Goal: Find specific fact: Find specific fact

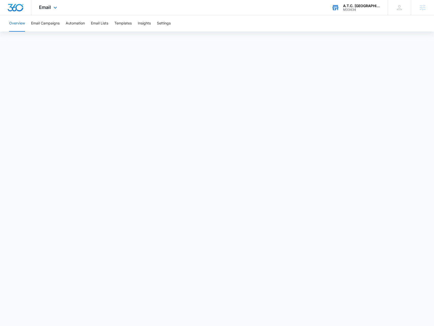
click at [352, 7] on div "A.T.C. [GEOGRAPHIC_DATA]" at bounding box center [361, 6] width 37 height 4
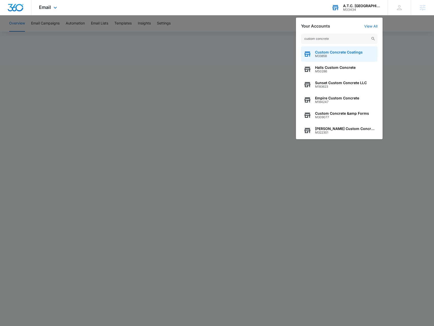
type input "custom concrete"
click at [316, 55] on span "M33858" at bounding box center [339, 56] width 48 height 4
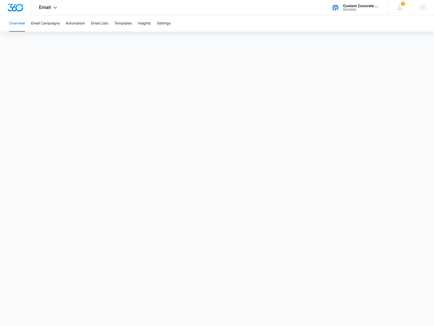
click at [52, 14] on div "Email Apps Reputation Websites Forms CRM Email Social Shop Payments POS Content…" at bounding box center [48, 7] width 35 height 15
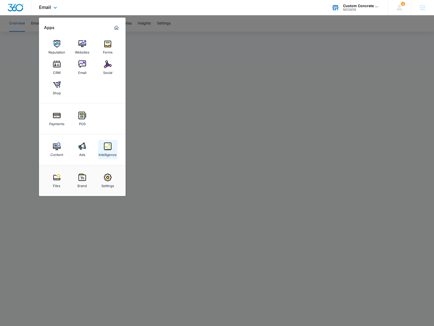
click at [110, 149] on img at bounding box center [108, 146] width 8 height 8
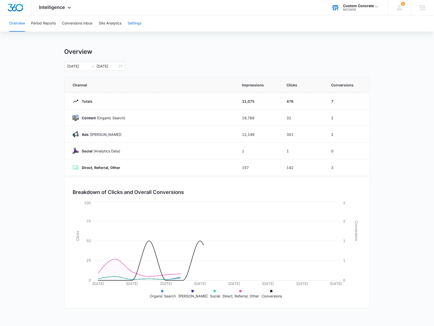
click at [134, 26] on button "Settings" at bounding box center [135, 23] width 14 height 16
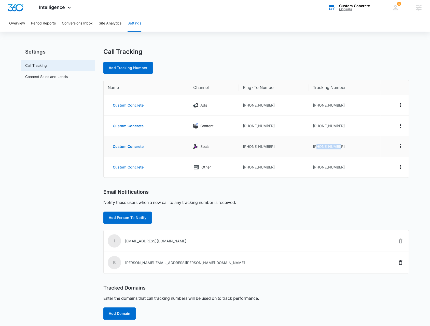
drag, startPoint x: 342, startPoint y: 147, endPoint x: 318, endPoint y: 146, distance: 23.8
click at [318, 146] on td "[PHONE_NUMBER]" at bounding box center [344, 146] width 71 height 21
copy td "2815031567"
